Goal: Task Accomplishment & Management: Manage account settings

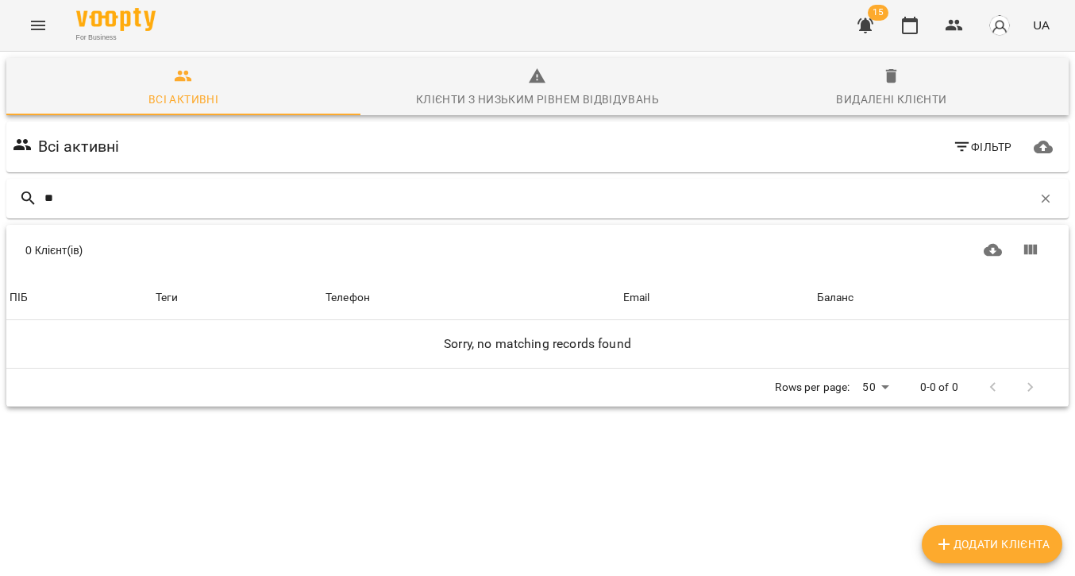
type input "*"
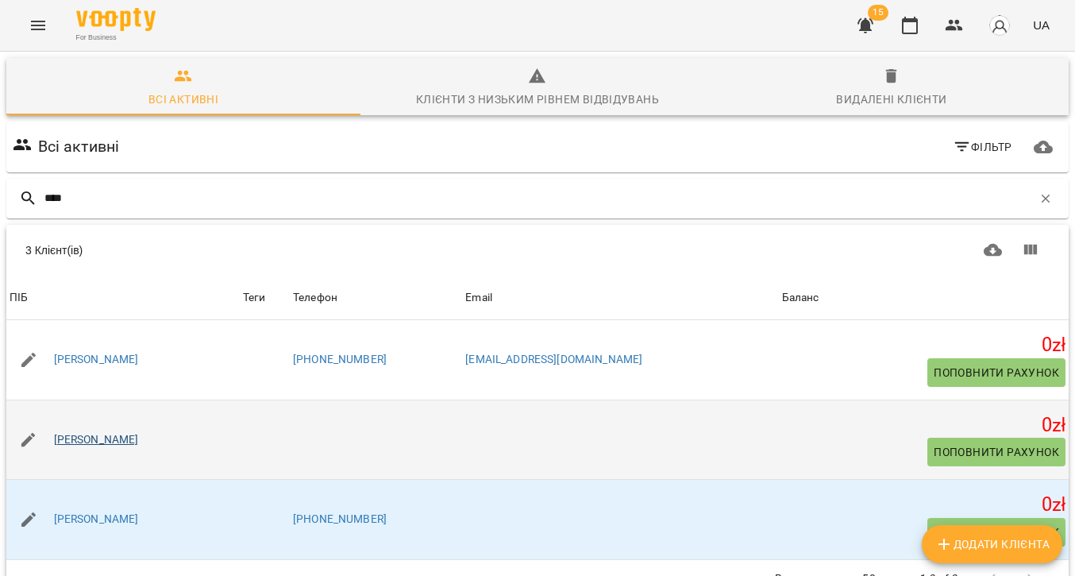
type input "****"
click at [77, 442] on link "[PERSON_NAME]" at bounding box center [96, 440] width 85 height 16
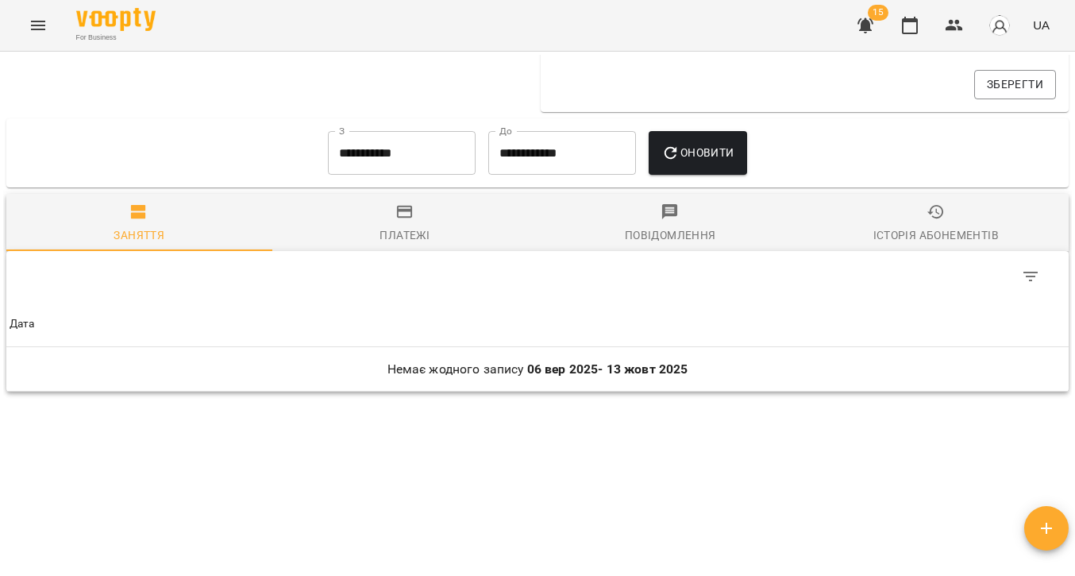
scroll to position [821, 0]
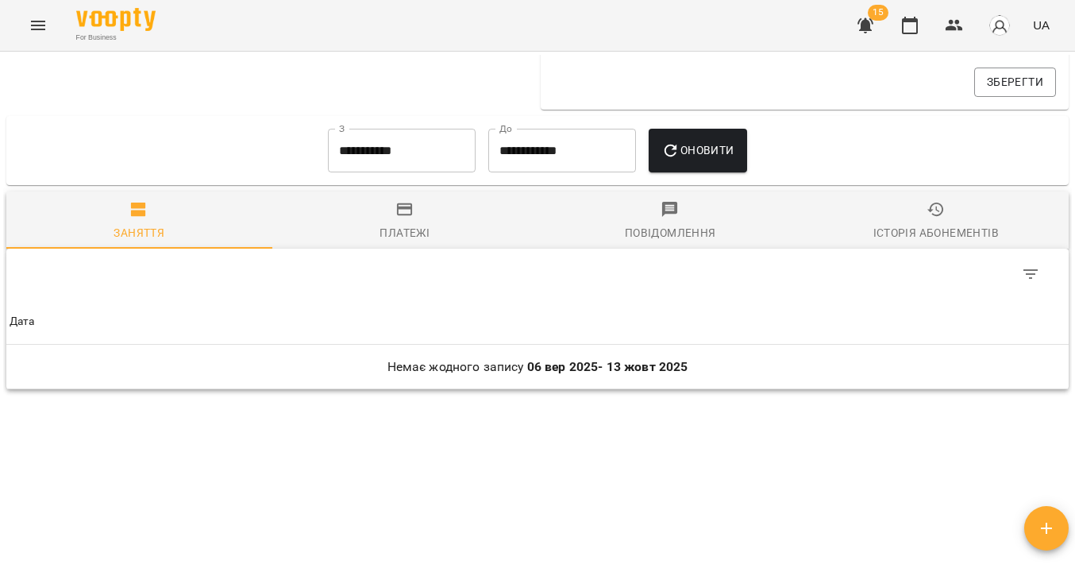
click at [946, 222] on span "Історія абонементів" at bounding box center [936, 221] width 247 height 43
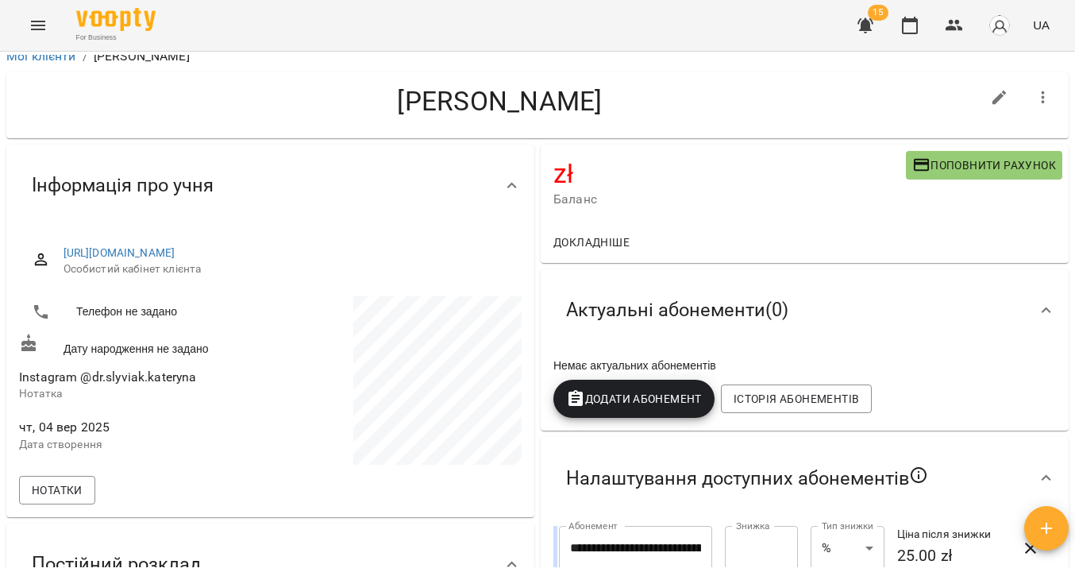
scroll to position [0, 0]
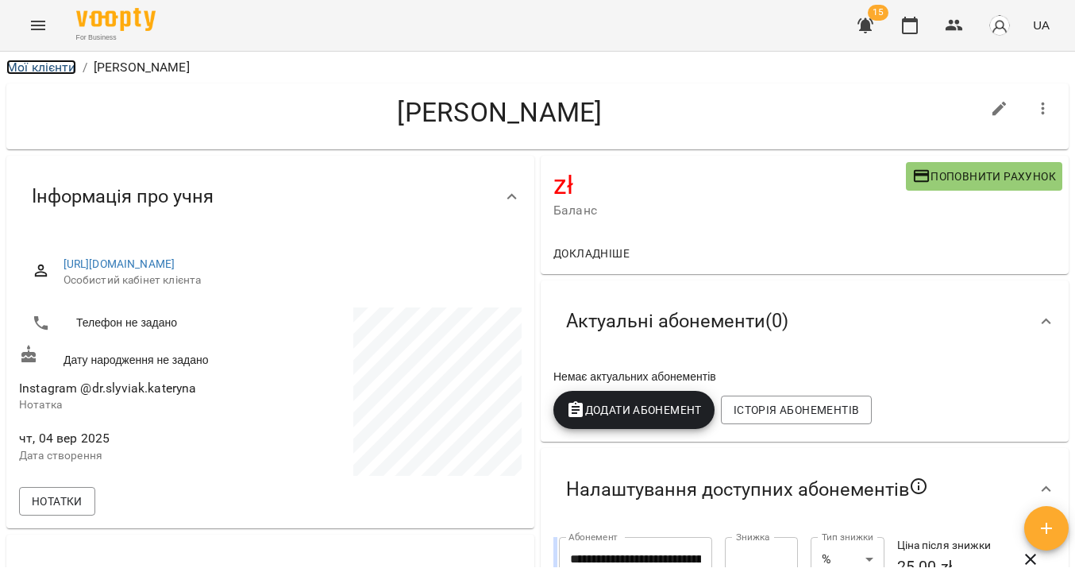
click at [58, 71] on link "Мої клієнти" at bounding box center [41, 67] width 70 height 15
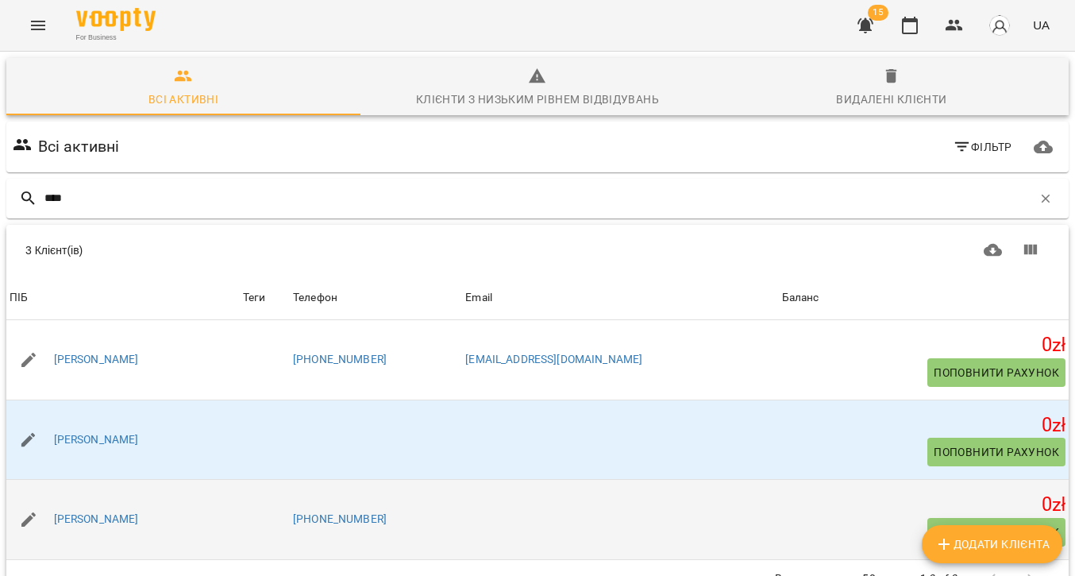
scroll to position [70, 0]
type input "****"
click at [115, 511] on link "[PERSON_NAME]" at bounding box center [96, 519] width 85 height 16
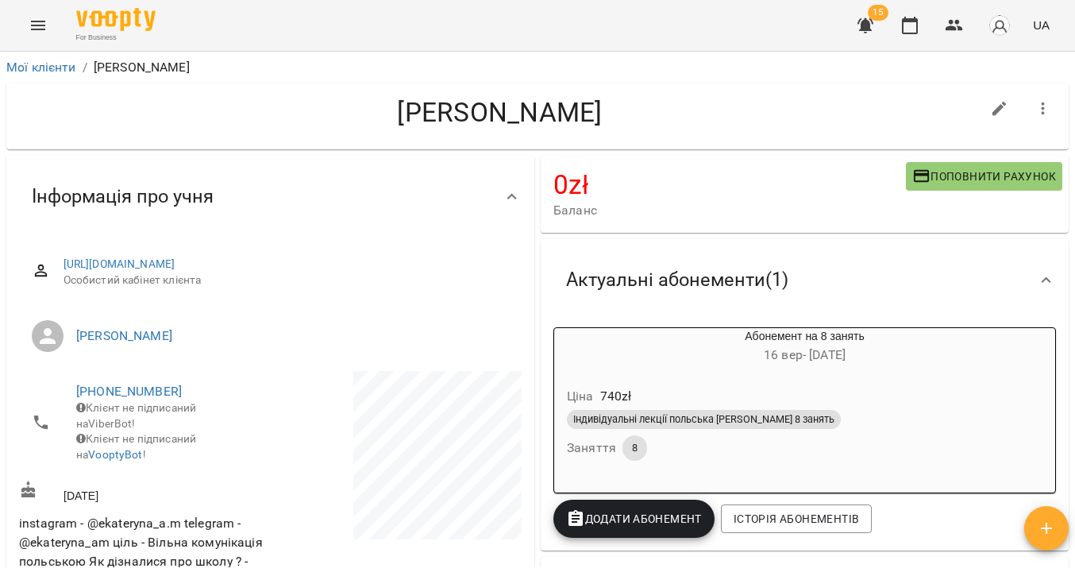
drag, startPoint x: 641, startPoint y: 114, endPoint x: 370, endPoint y: 116, distance: 270.7
click at [371, 116] on h4 "[PERSON_NAME]" at bounding box center [499, 112] width 961 height 33
copy h4 "[PERSON_NAME]"
